Goal: Navigation & Orientation: Find specific page/section

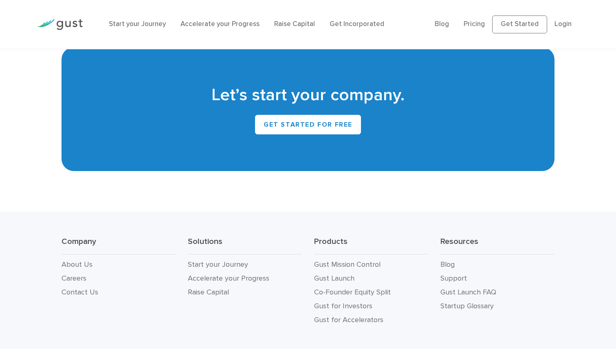
scroll to position [3689, 0]
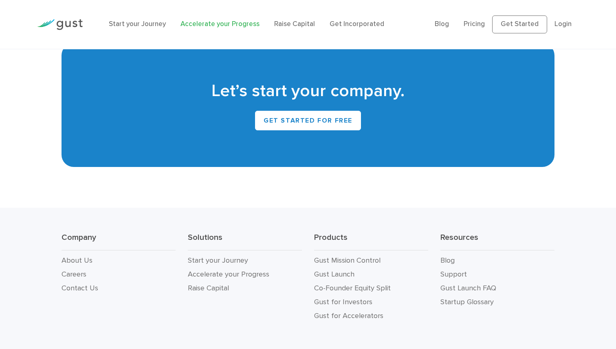
click at [211, 23] on link "Accelerate your Progress" at bounding box center [220, 24] width 79 height 8
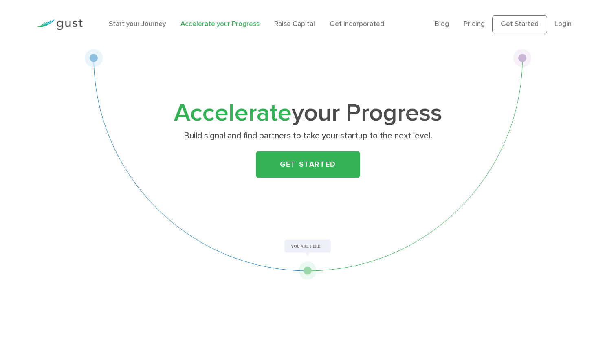
drag, startPoint x: 308, startPoint y: 271, endPoint x: 520, endPoint y: 105, distance: 268.9
click at [520, 106] on div "Accelerate your Progress Build signal and find partners to take your startup to…" at bounding box center [307, 164] width 447 height 231
click at [297, 20] on link "Raise Capital" at bounding box center [294, 24] width 41 height 8
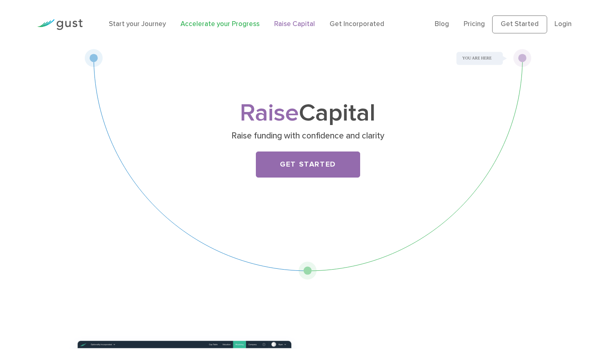
click at [233, 27] on link "Accelerate your Progress" at bounding box center [220, 24] width 79 height 8
